Goal: Task Accomplishment & Management: Manage account settings

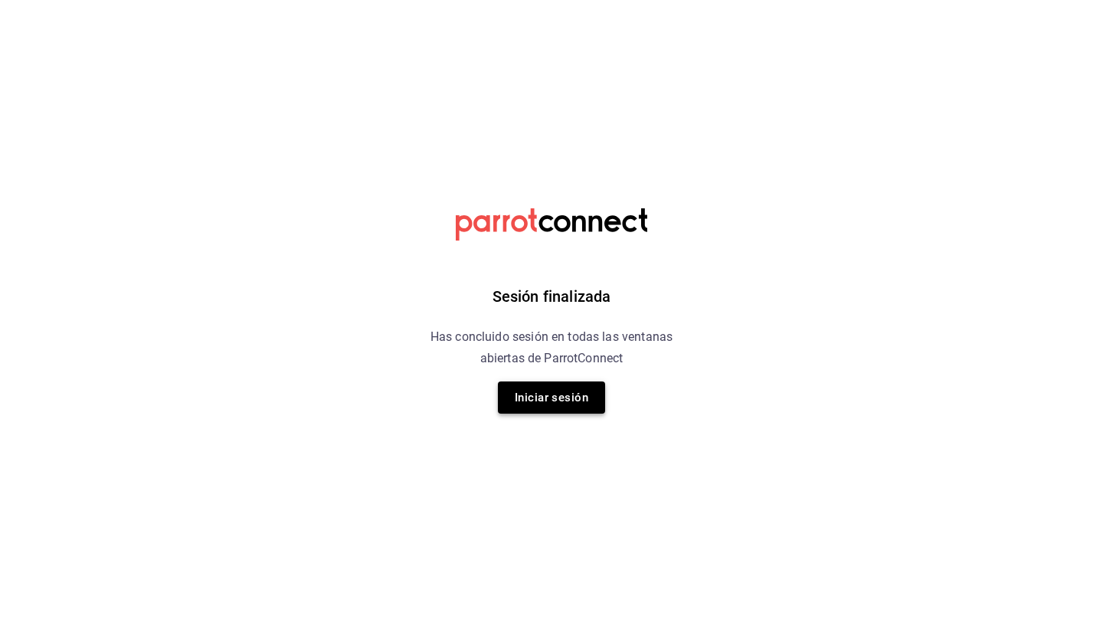
click at [548, 388] on button "Iniciar sesión" at bounding box center [551, 398] width 107 height 32
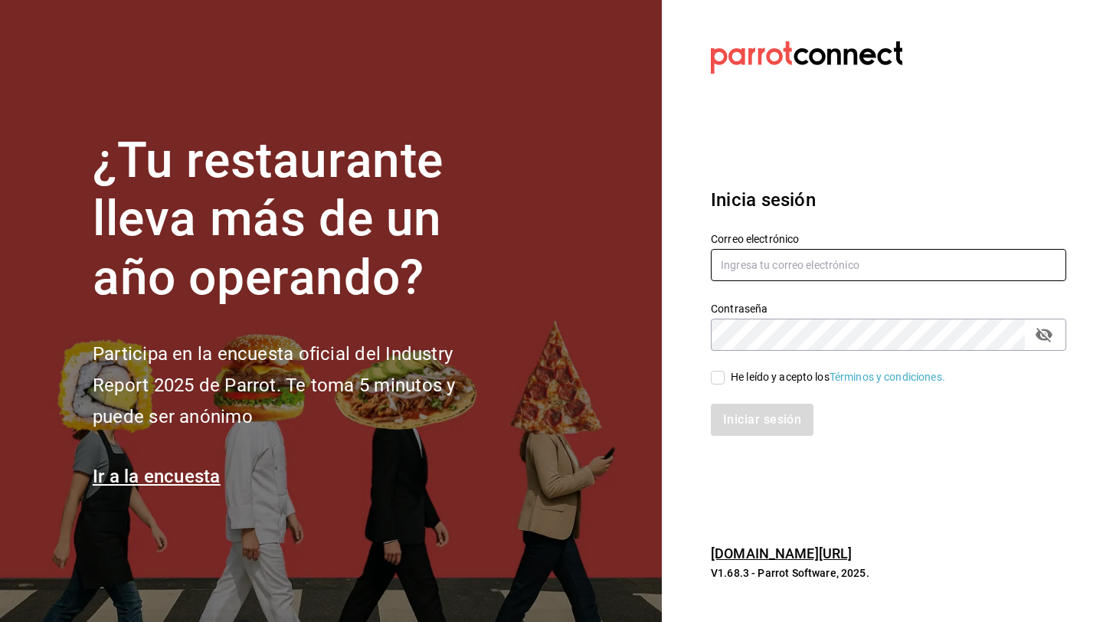
click at [793, 254] on input "text" at bounding box center [888, 265] width 355 height 32
type input "daniel_sanchezv_15@hotmail.com"
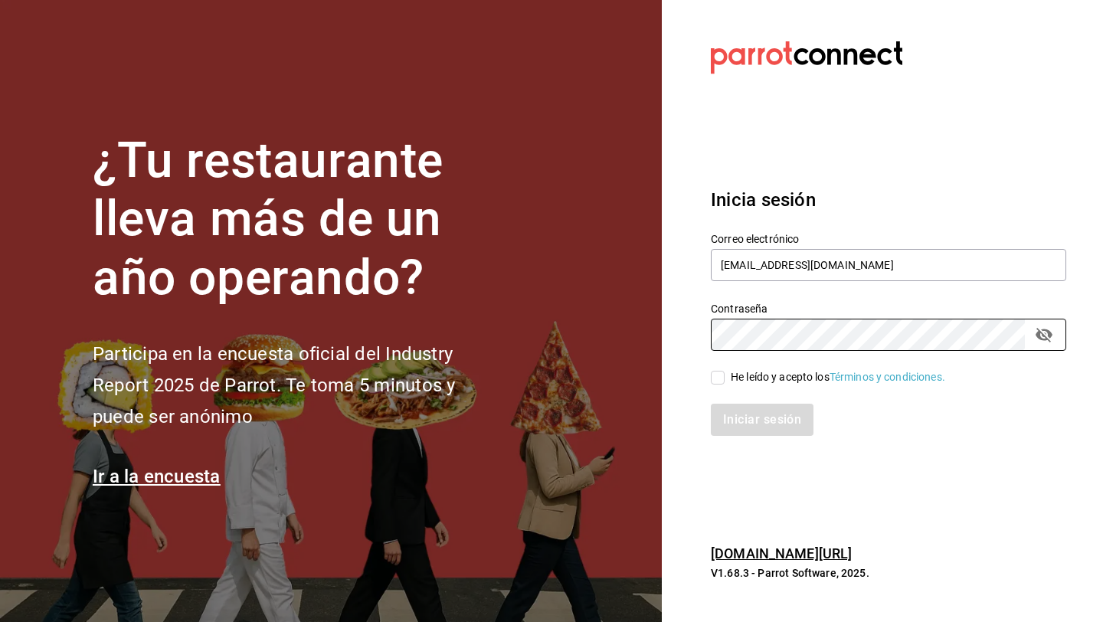
click at [719, 377] on input "He leído y acepto los Términos y condiciones." at bounding box center [718, 378] width 14 height 14
checkbox input "true"
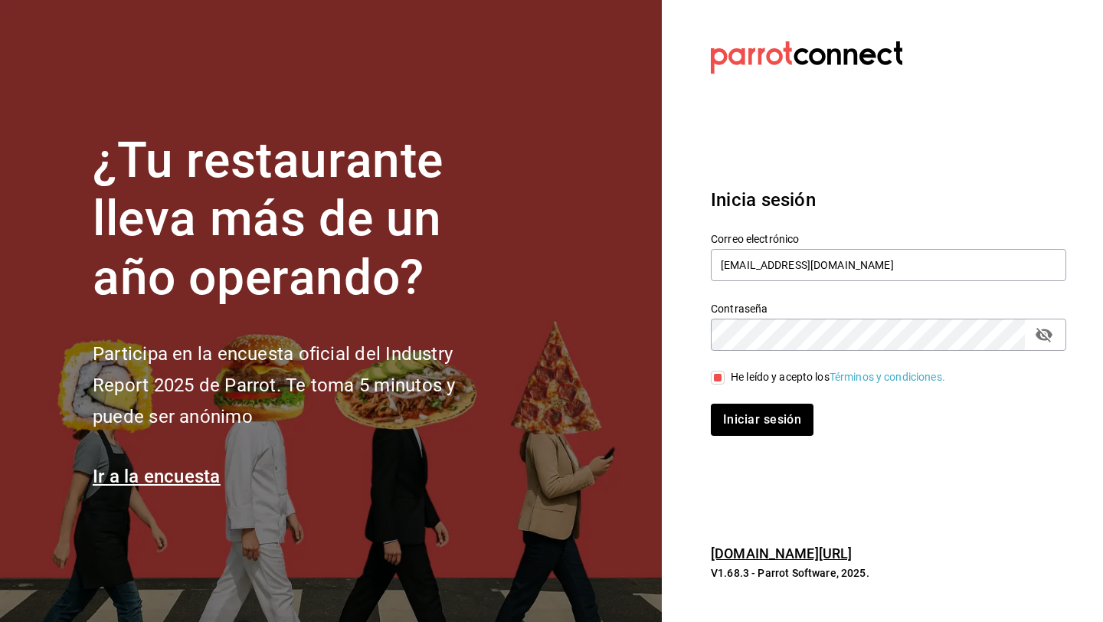
click at [711, 404] on button "Iniciar sesión" at bounding box center [762, 420] width 103 height 32
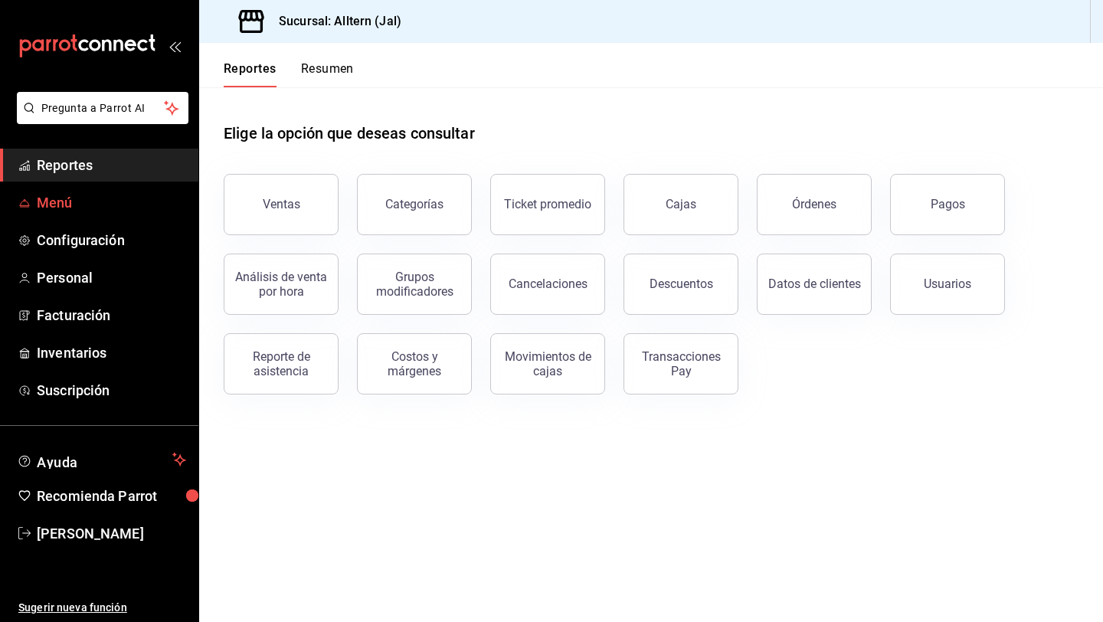
click at [70, 201] on span "Menú" at bounding box center [111, 202] width 149 height 21
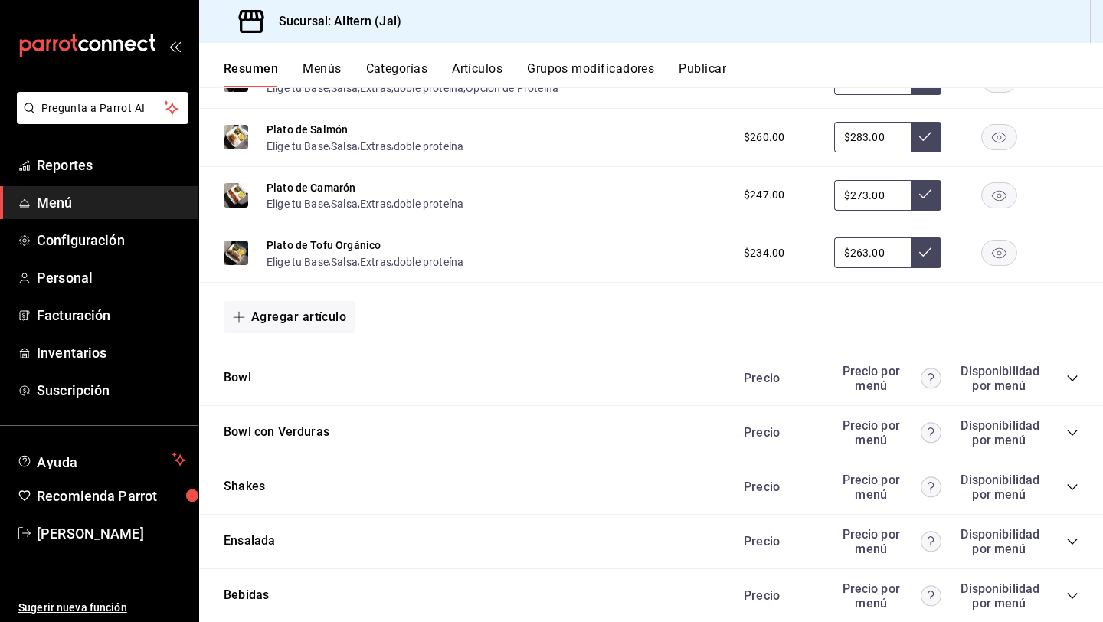
scroll to position [1079, 0]
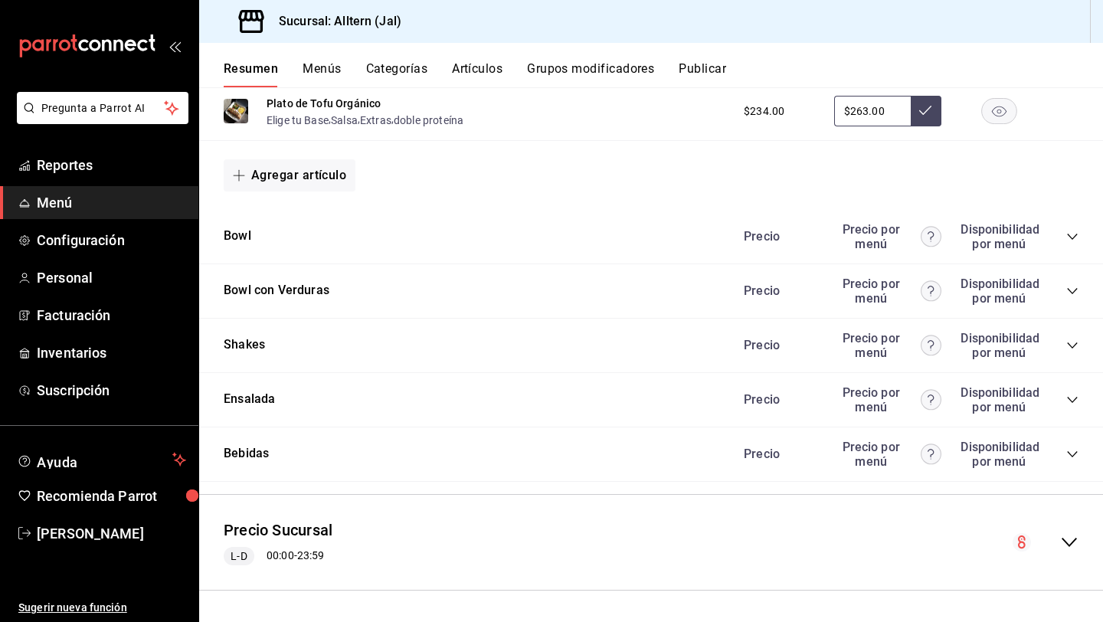
click at [1069, 455] on icon "collapse-category-row" at bounding box center [1072, 454] width 12 height 12
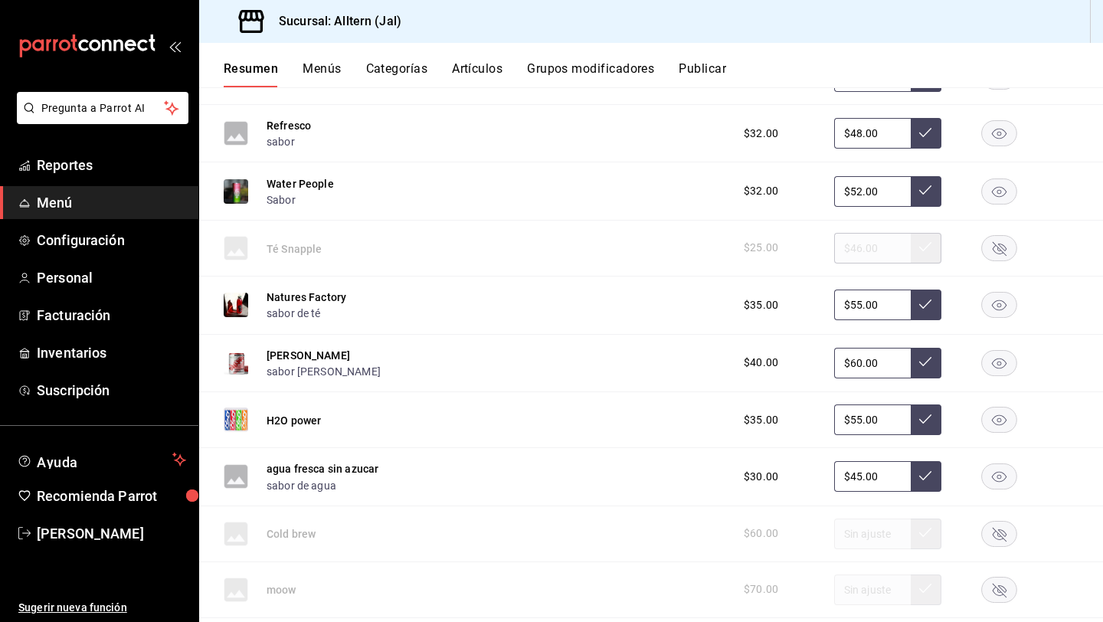
scroll to position [1518, 0]
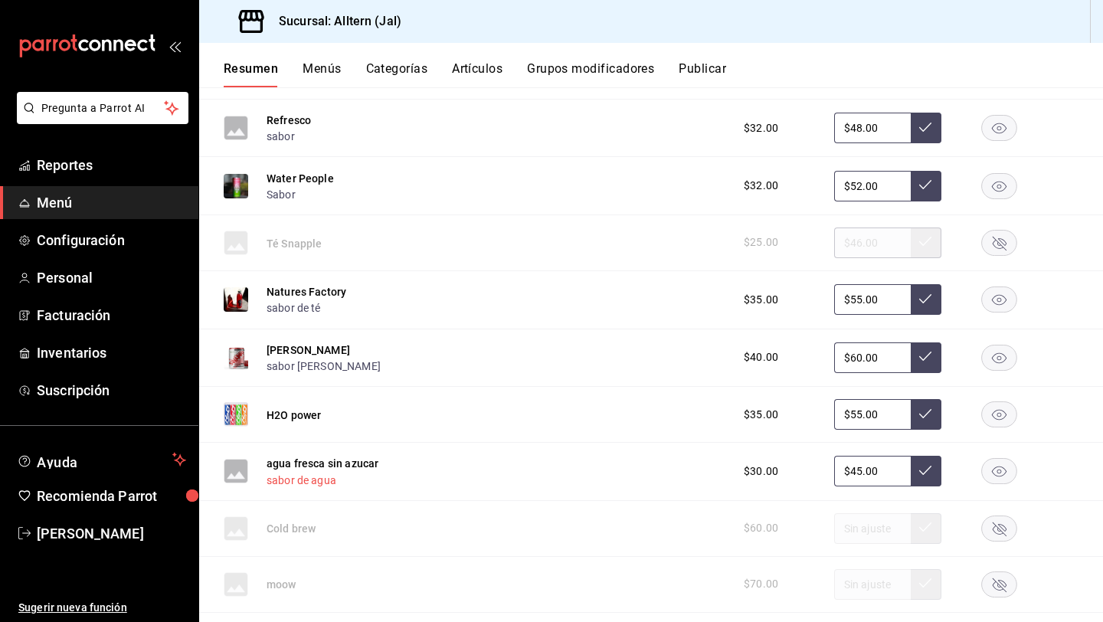
click at [273, 483] on button "sabor de agua" at bounding box center [302, 480] width 70 height 15
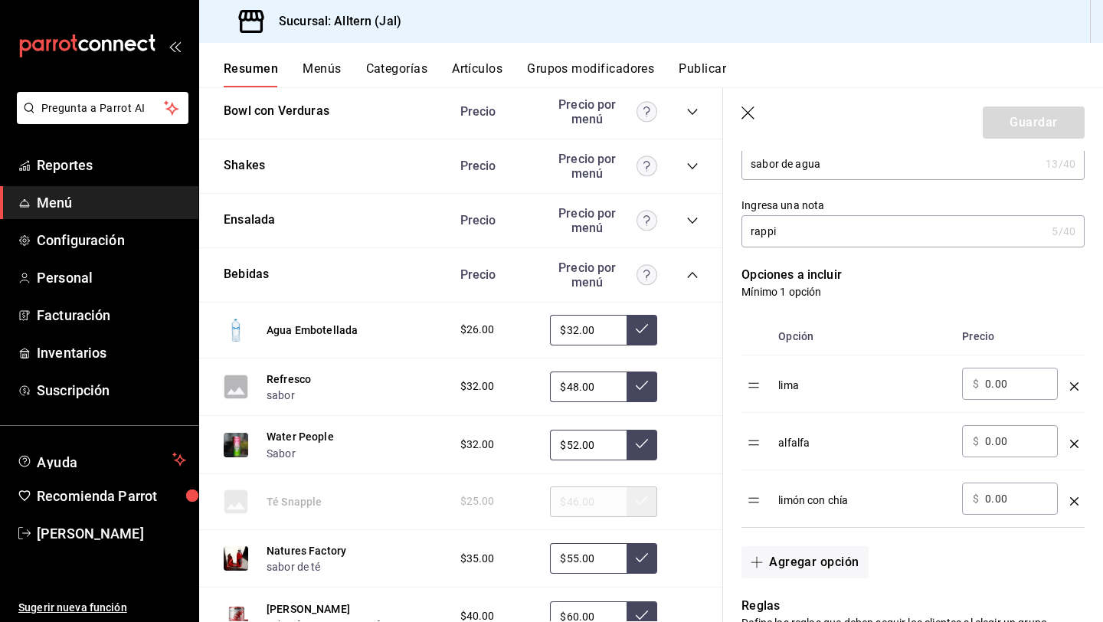
scroll to position [332, 0]
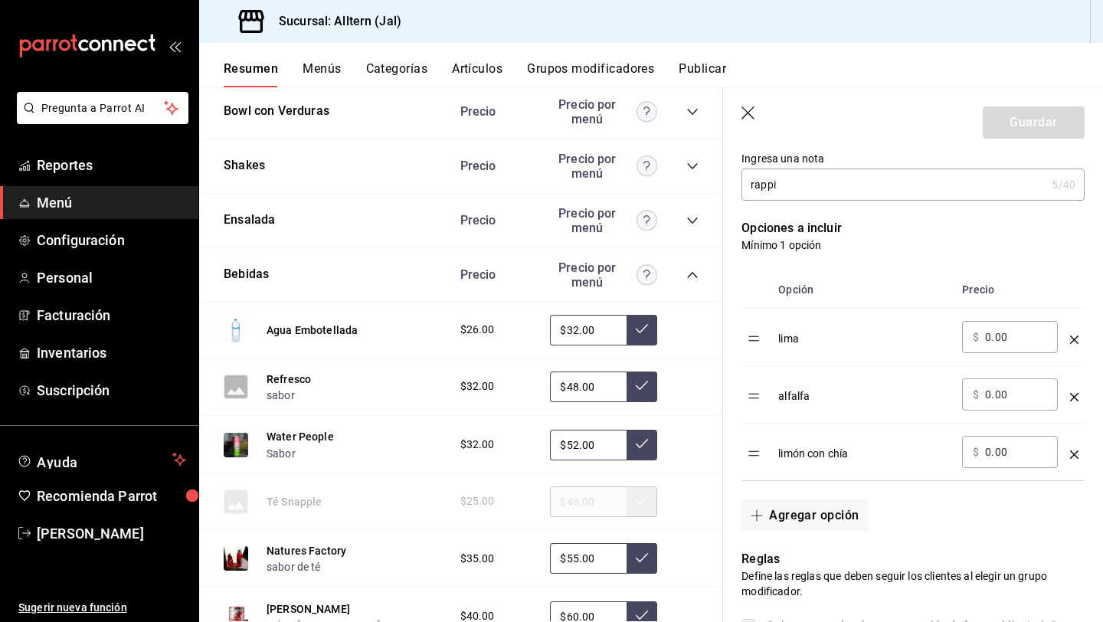
click at [1077, 396] on icon "optionsTable" at bounding box center [1074, 397] width 8 height 8
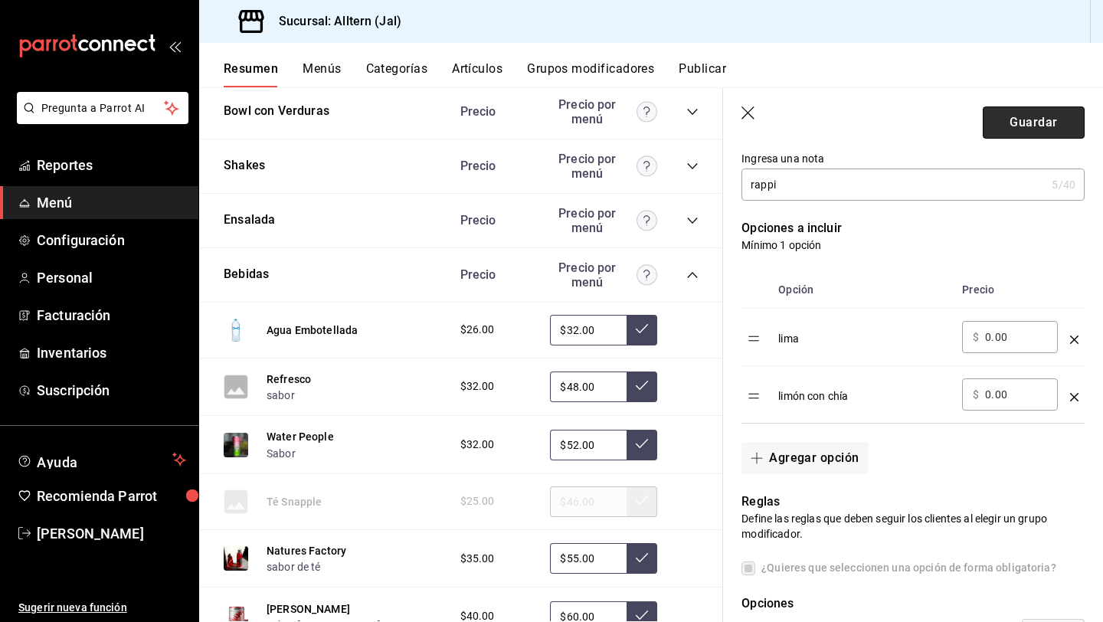
click at [1032, 131] on button "Guardar" at bounding box center [1034, 122] width 102 height 32
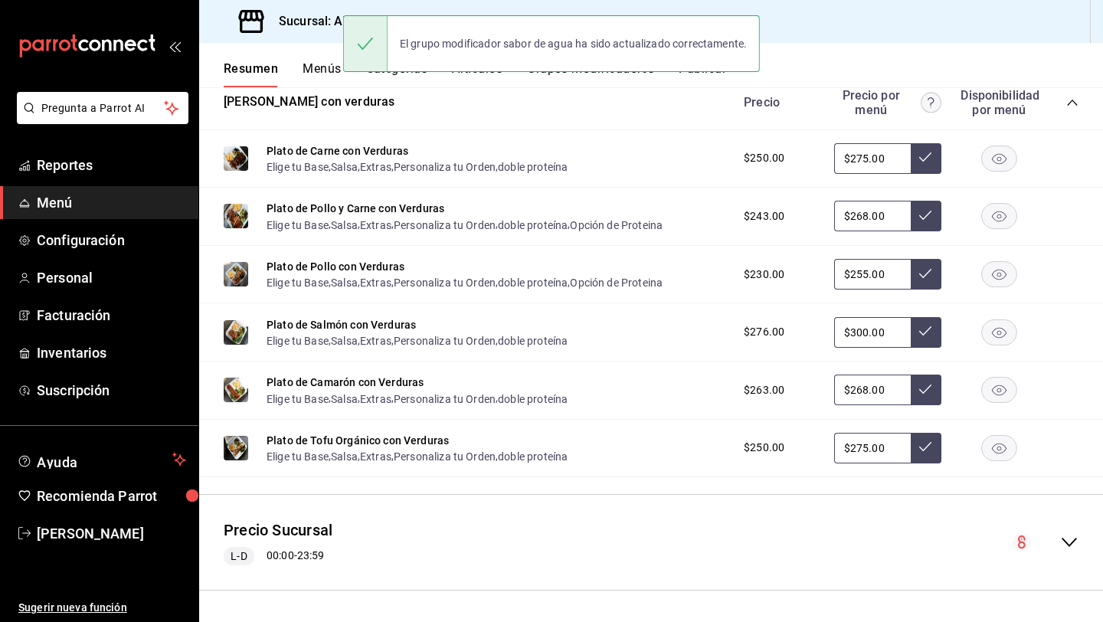
scroll to position [289, 0]
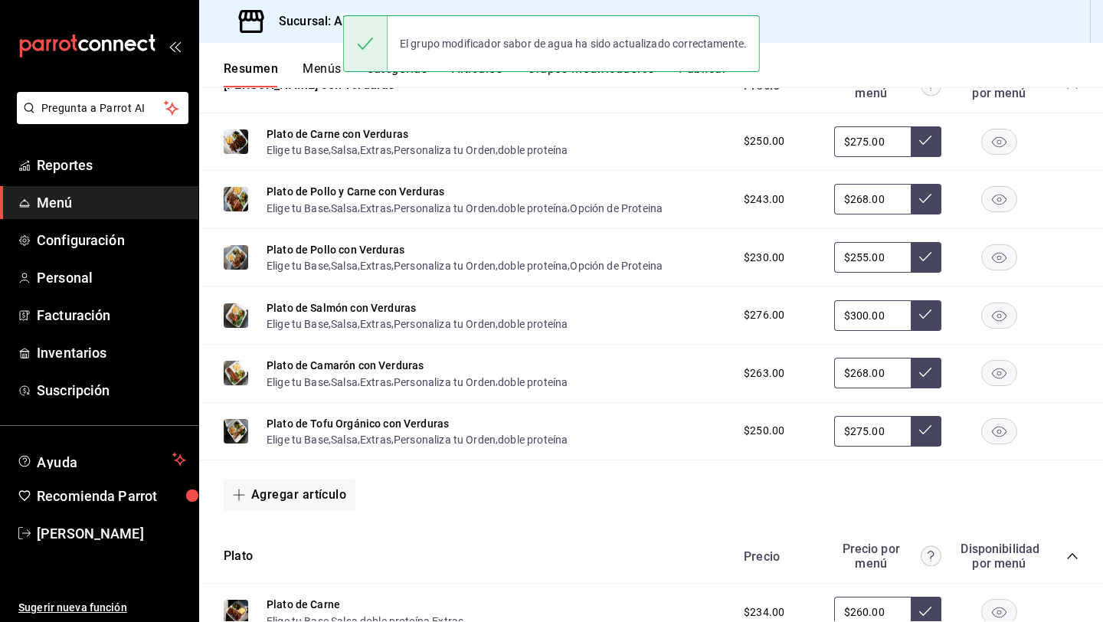
click at [714, 71] on div "El grupo modificador sabor de agua ha sido actualizado correctamente." at bounding box center [551, 43] width 417 height 57
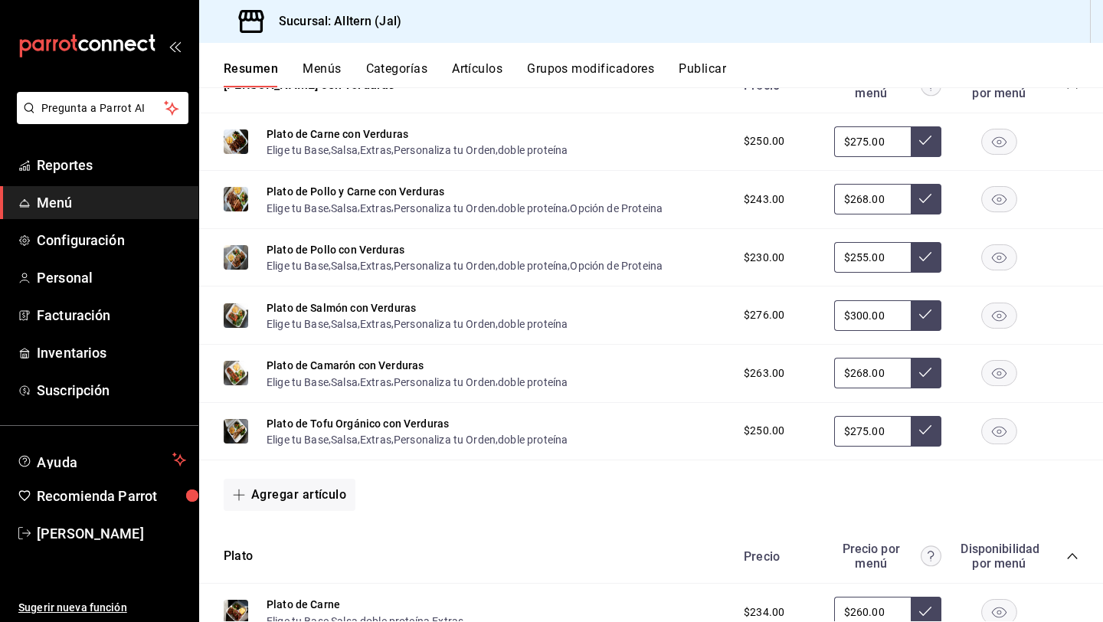
click at [710, 72] on button "Publicar" at bounding box center [702, 74] width 47 height 26
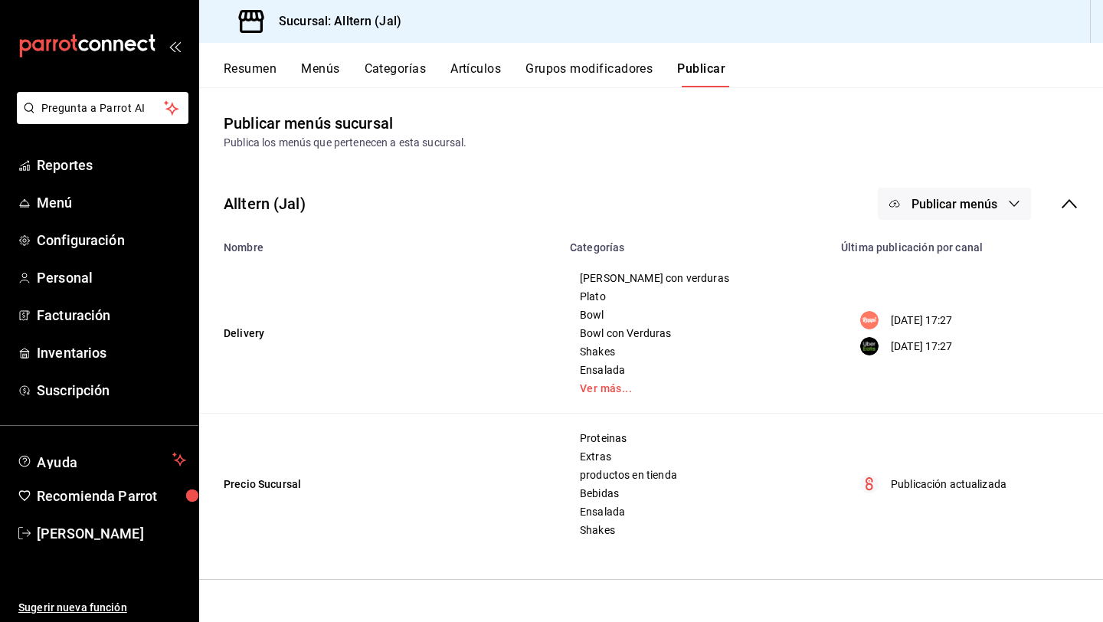
click at [984, 209] on span "Publicar menús" at bounding box center [955, 204] width 86 height 15
click at [949, 251] on span "Rappi" at bounding box center [977, 254] width 74 height 16
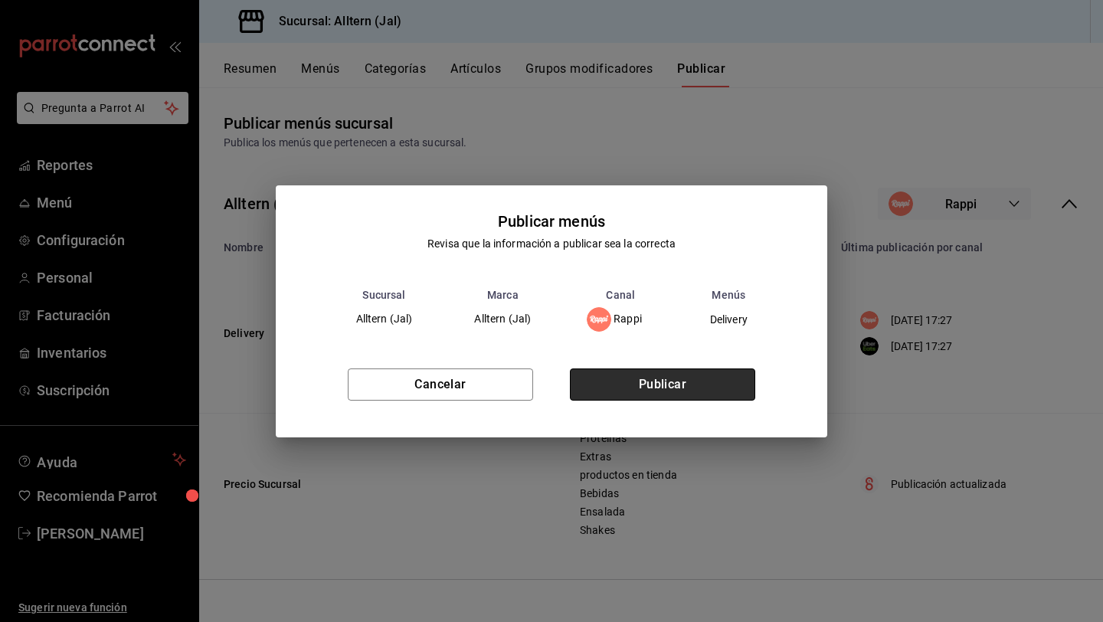
click at [715, 368] on button "Publicar" at bounding box center [662, 384] width 185 height 32
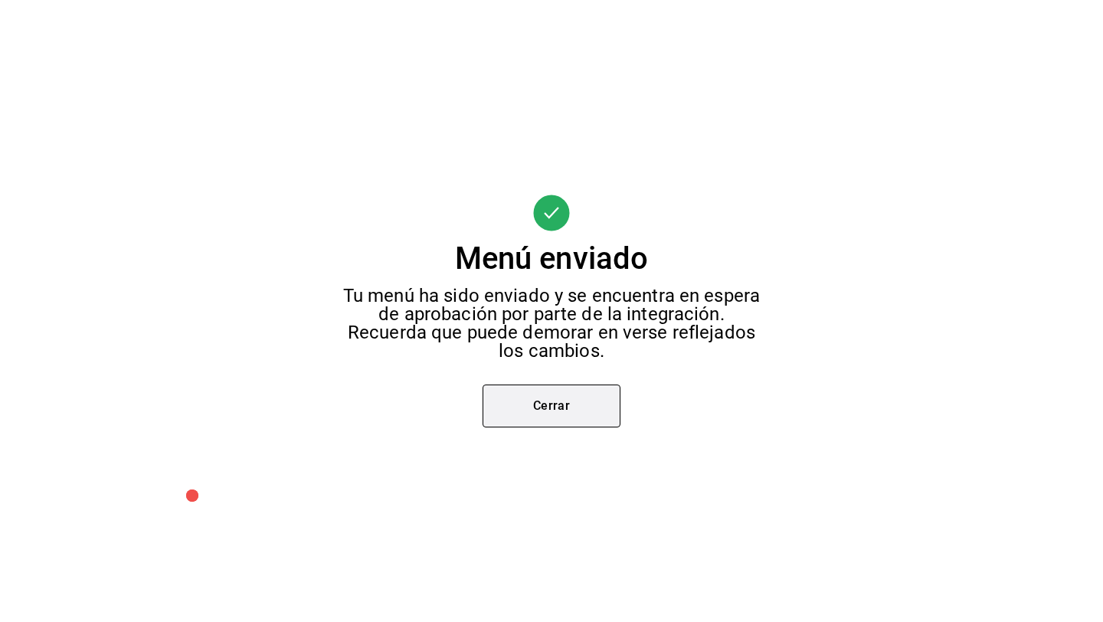
click at [548, 401] on button "Cerrar" at bounding box center [552, 406] width 138 height 43
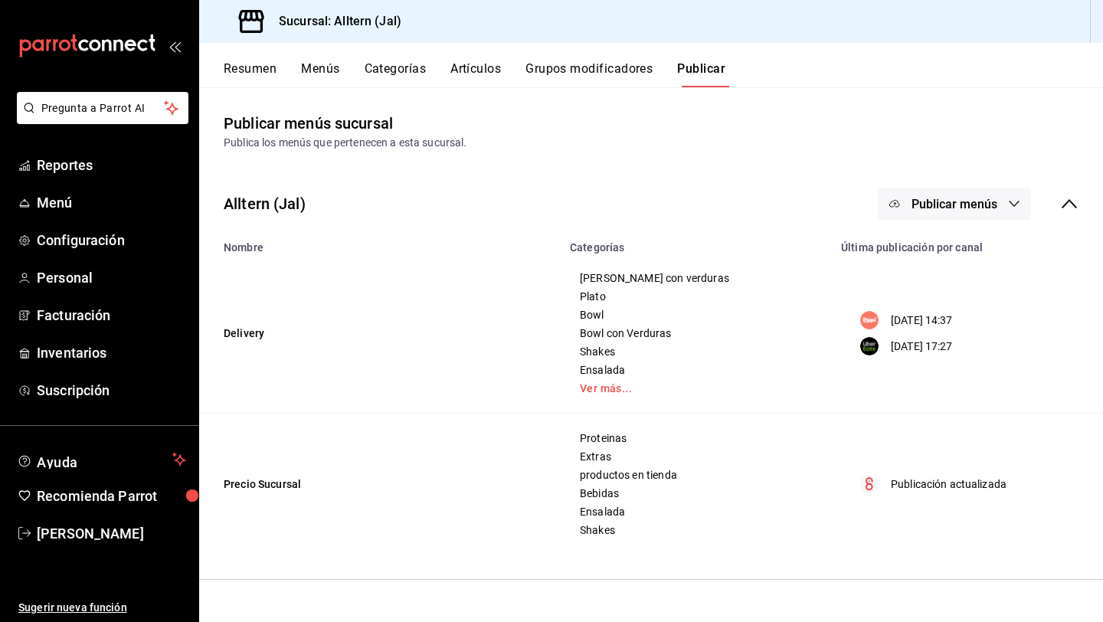
click at [961, 217] on button "Publicar menús" at bounding box center [954, 204] width 153 height 32
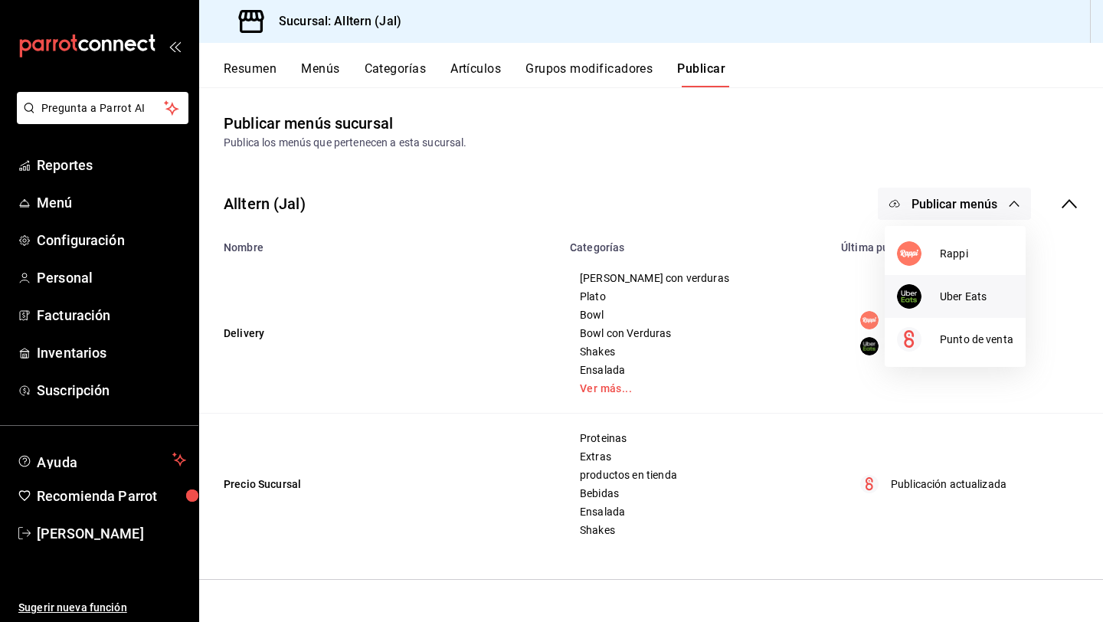
click at [935, 287] on div at bounding box center [918, 296] width 43 height 25
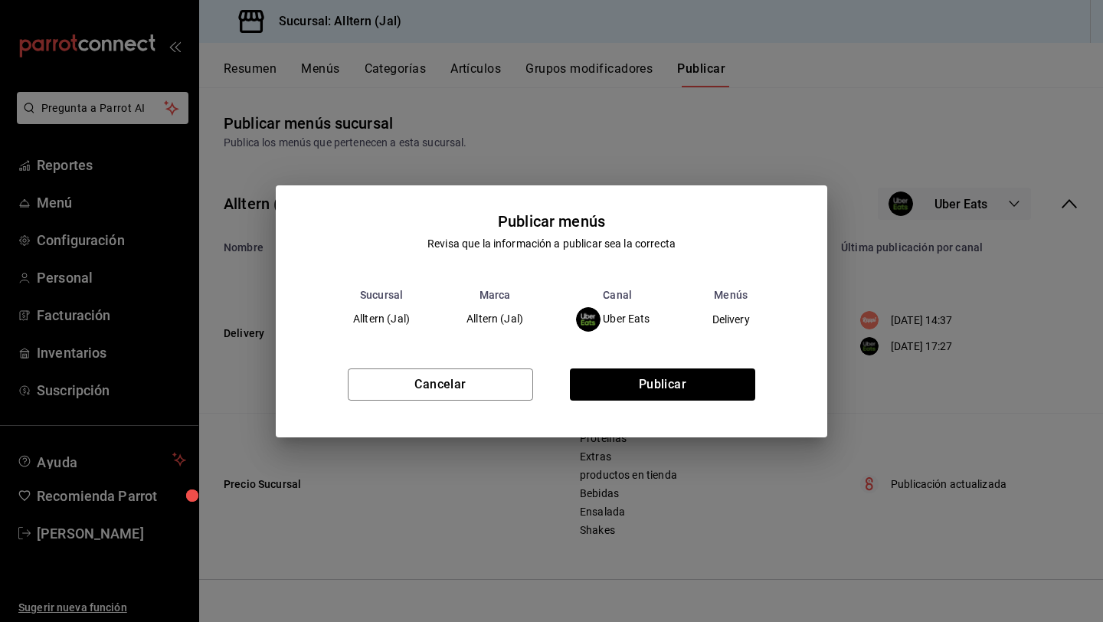
click at [631, 368] on div "Cancelar Publicar" at bounding box center [552, 390] width 552 height 93
click at [631, 372] on button "Publicar" at bounding box center [662, 384] width 185 height 32
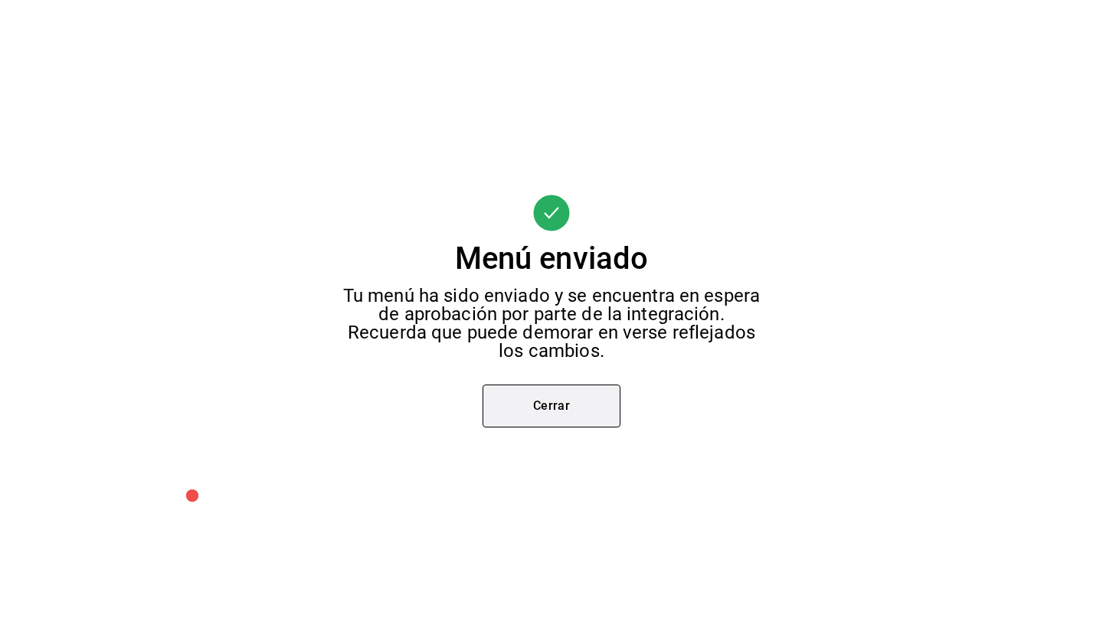
click at [555, 414] on button "Cerrar" at bounding box center [552, 406] width 138 height 43
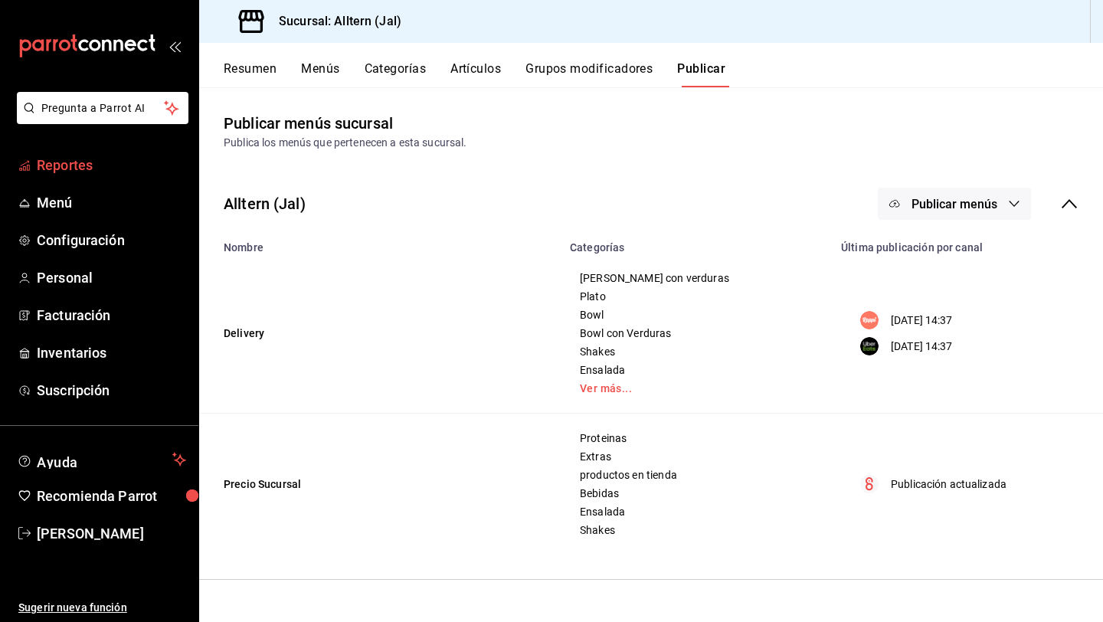
click at [63, 152] on link "Reportes" at bounding box center [99, 165] width 198 height 33
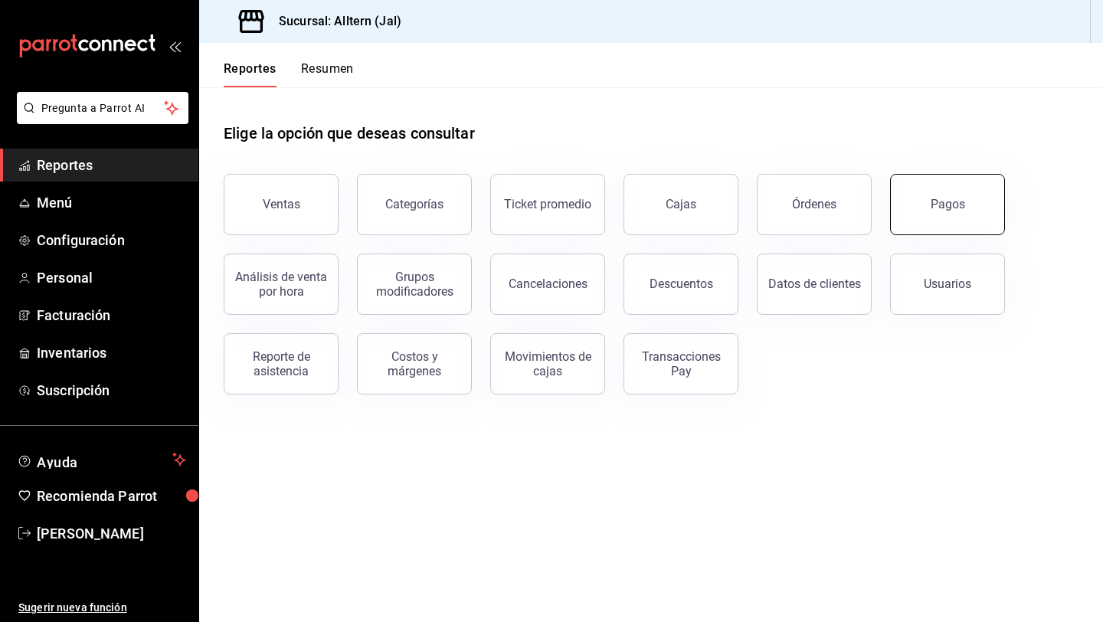
click at [951, 202] on div "Pagos" at bounding box center [948, 204] width 34 height 15
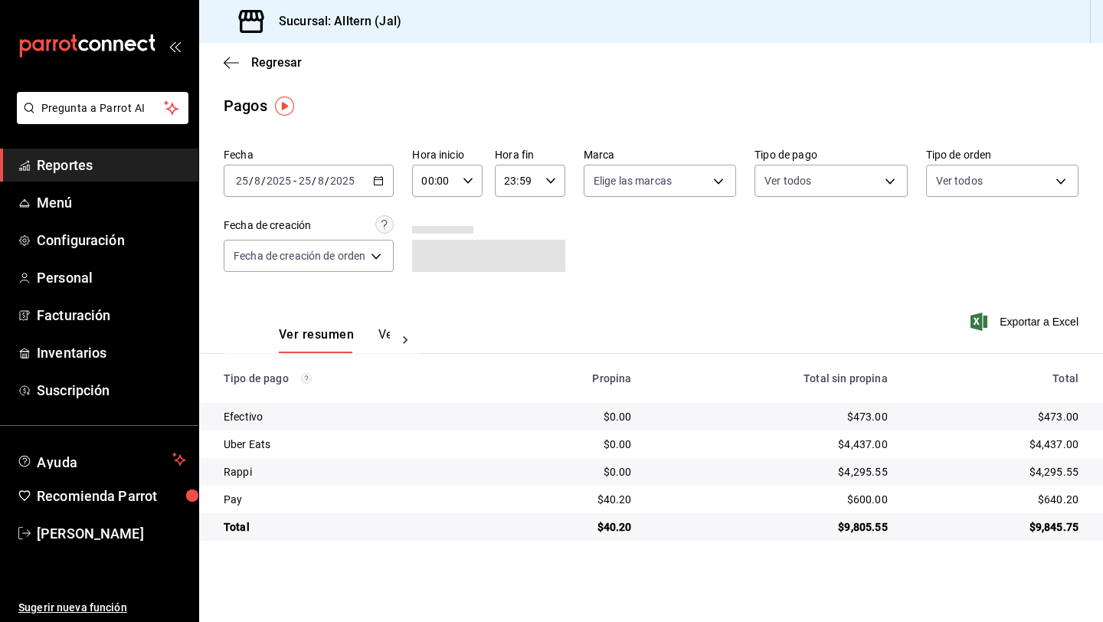
click at [375, 177] on icon "button" at bounding box center [378, 180] width 11 height 11
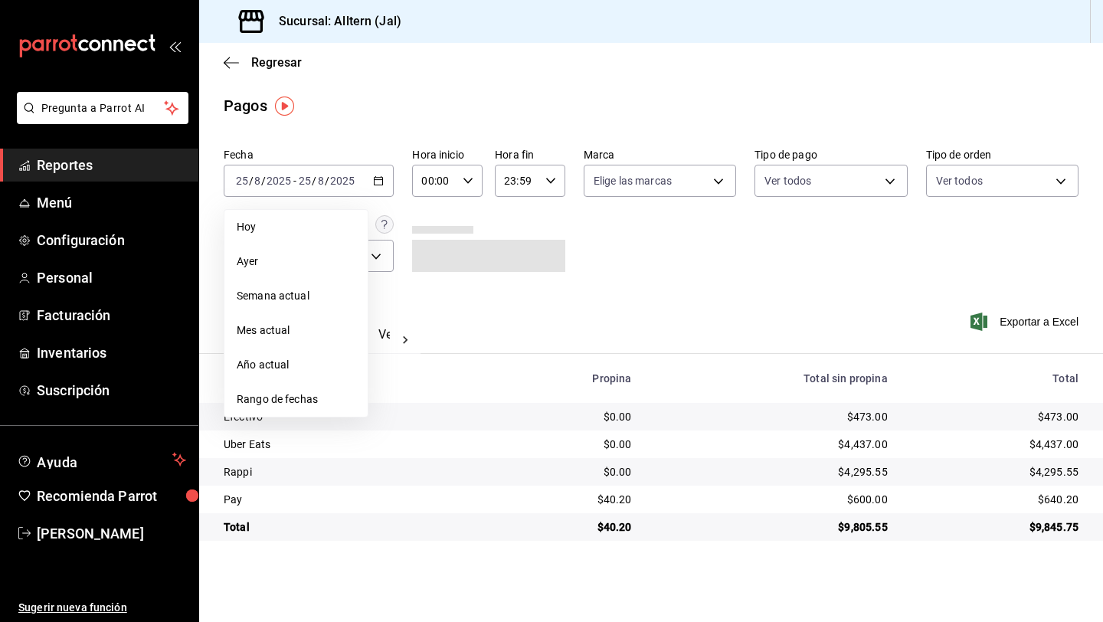
click at [291, 325] on span "Mes actual" at bounding box center [296, 331] width 119 height 16
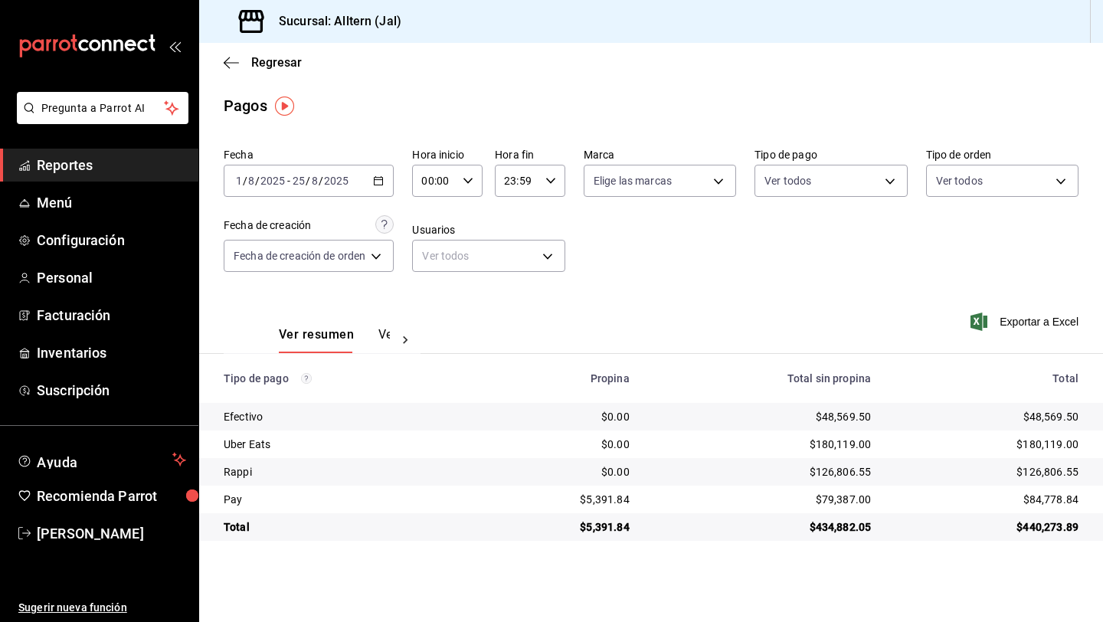
click at [383, 179] on icon "button" at bounding box center [378, 180] width 11 height 11
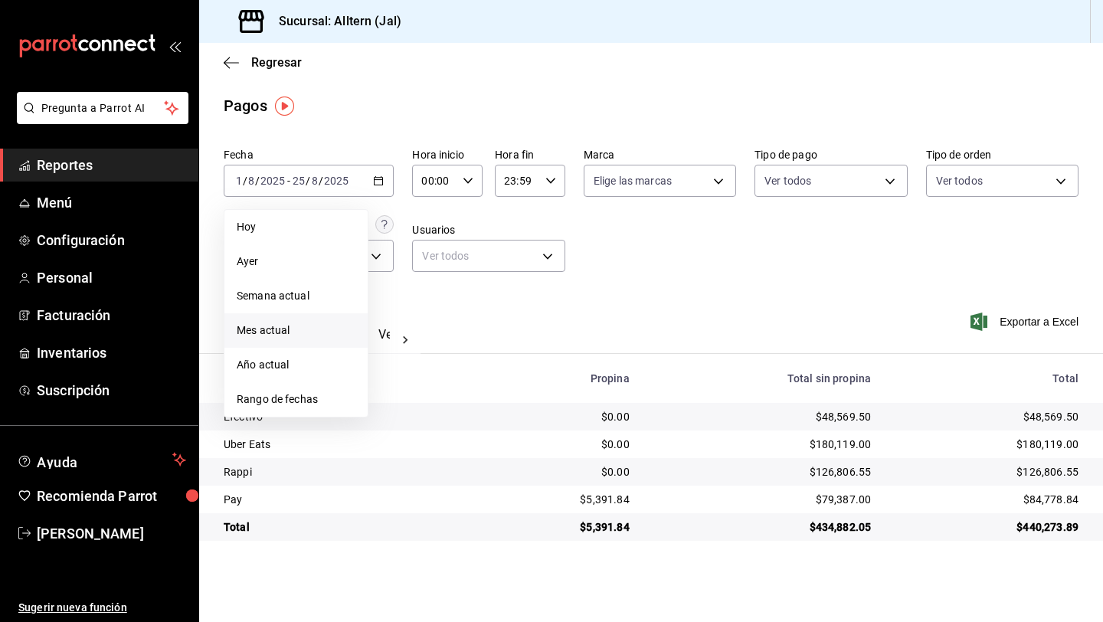
click at [306, 326] on span "Mes actual" at bounding box center [296, 331] width 119 height 16
